Goal: Find specific page/section: Find specific page/section

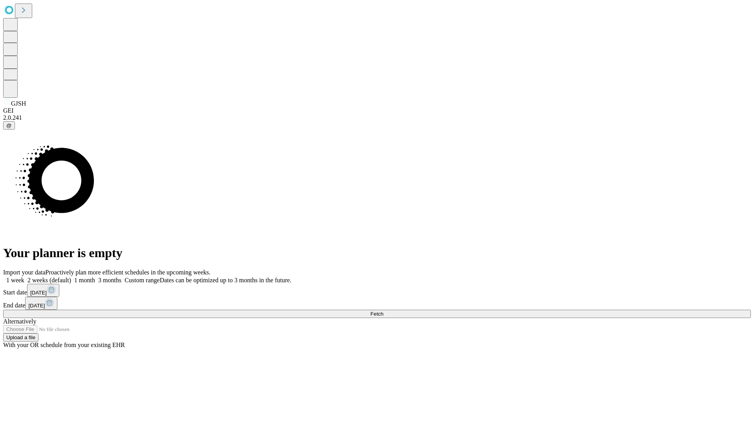
click at [383, 311] on span "Fetch" at bounding box center [376, 314] width 13 height 6
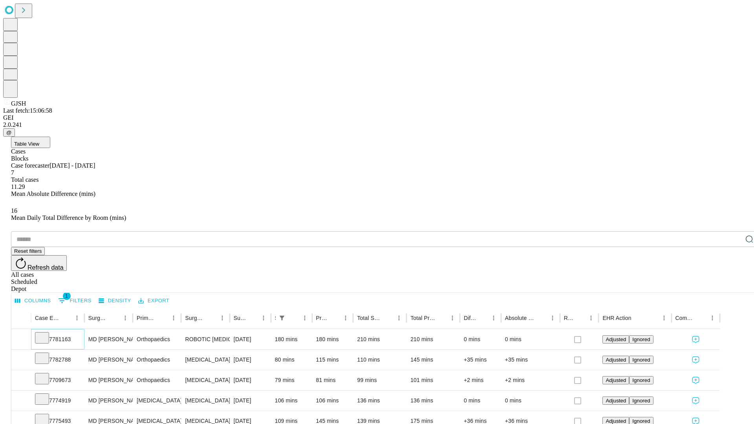
click at [46, 333] on icon at bounding box center [42, 337] width 8 height 8
